Goal: Information Seeking & Learning: Understand process/instructions

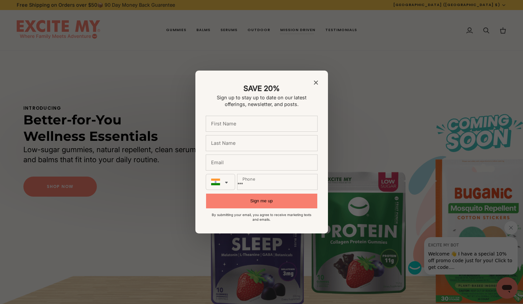
click at [115, 213] on div at bounding box center [261, 152] width 523 height 304
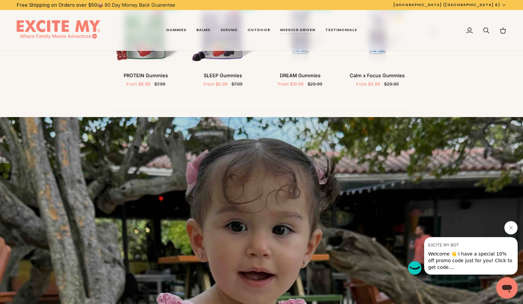
scroll to position [2347, 0]
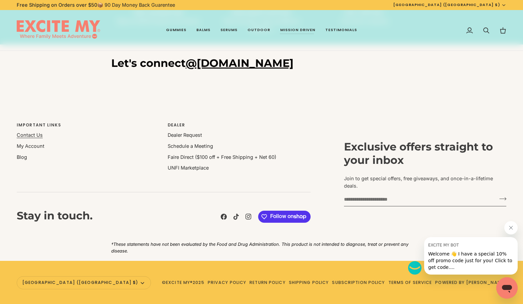
click at [31, 136] on link "Contact Us" at bounding box center [30, 135] width 26 height 6
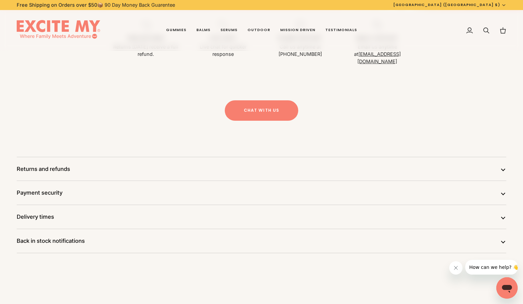
scroll to position [210, 0]
click at [142, 211] on button "Delivery times" at bounding box center [262, 216] width 490 height 24
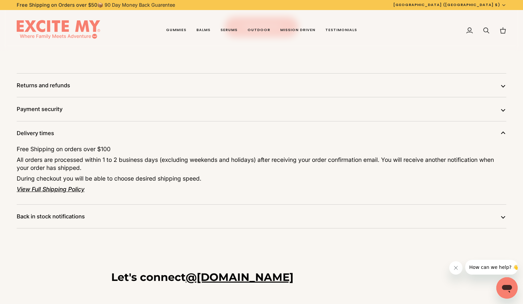
click at [124, 215] on button "Back in stock notifications" at bounding box center [262, 216] width 490 height 24
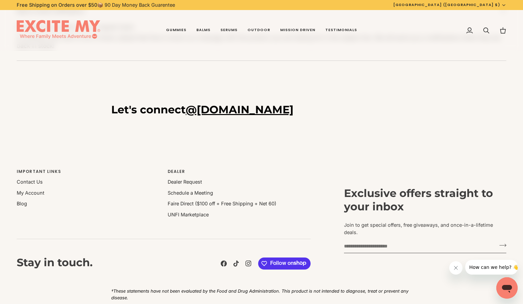
scroll to position [447, 0]
